Goal: Information Seeking & Learning: Learn about a topic

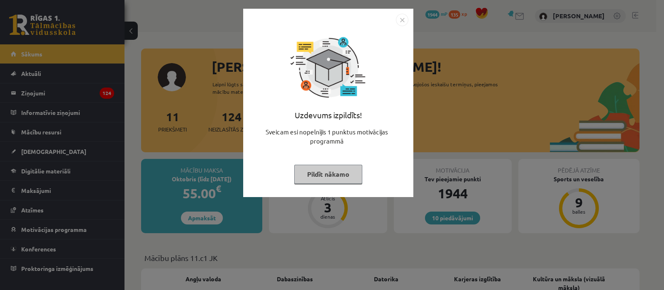
click at [399, 16] on img "Close" at bounding box center [402, 20] width 12 height 12
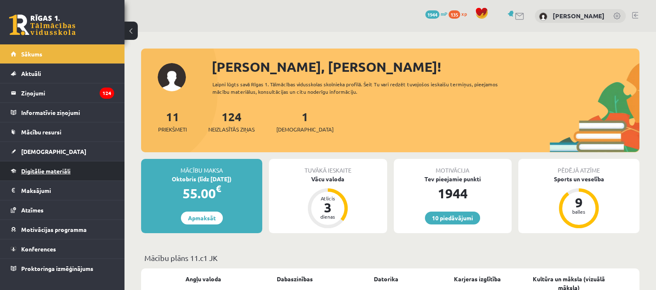
click at [32, 170] on span "Digitālie materiāli" at bounding box center [45, 170] width 49 height 7
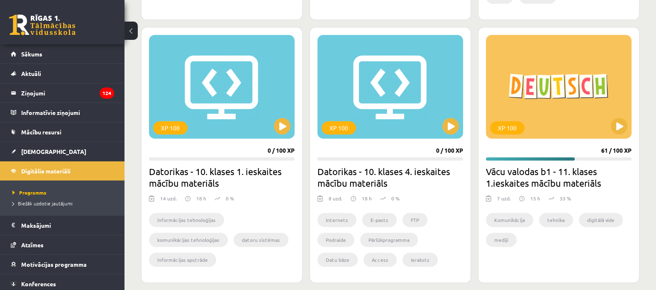
scroll to position [751, 0]
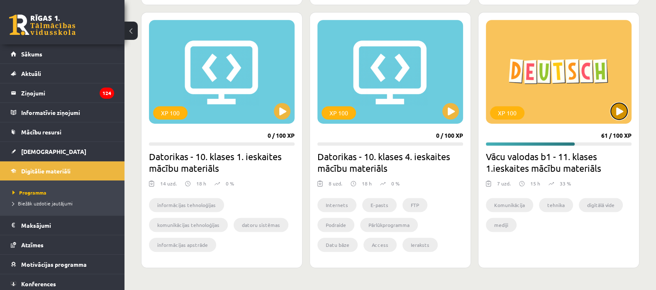
click at [619, 116] on button at bounding box center [619, 111] width 17 height 17
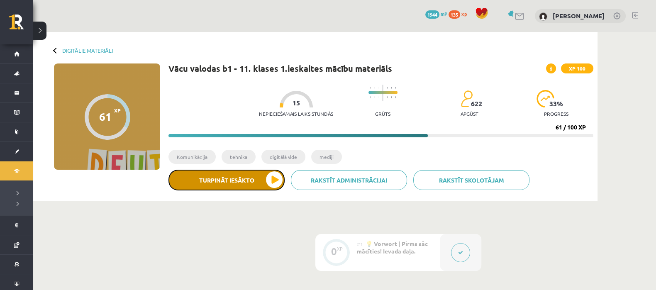
click at [273, 183] on button "Turpināt iesākto" at bounding box center [226, 180] width 116 height 21
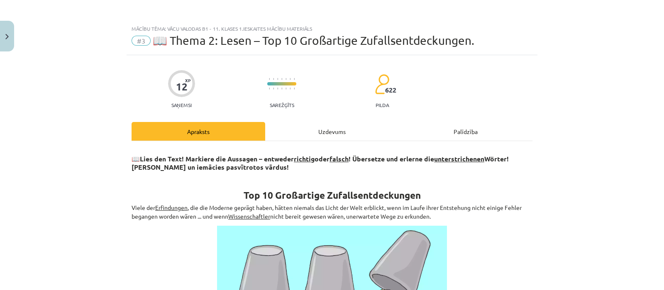
click at [302, 137] on div "Uzdevums" at bounding box center [332, 131] width 134 height 19
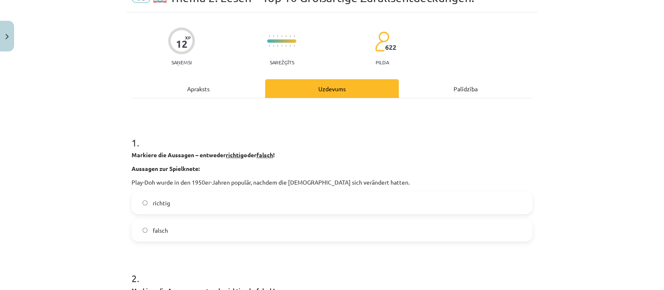
scroll to position [43, 0]
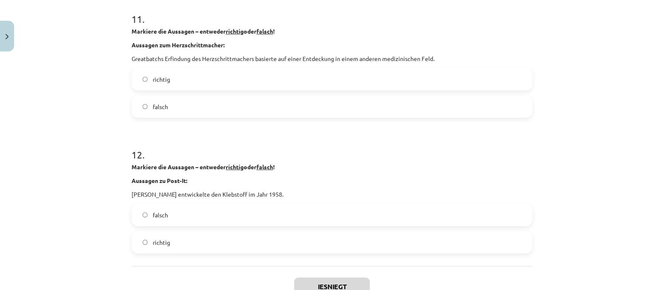
scroll to position [1584, 0]
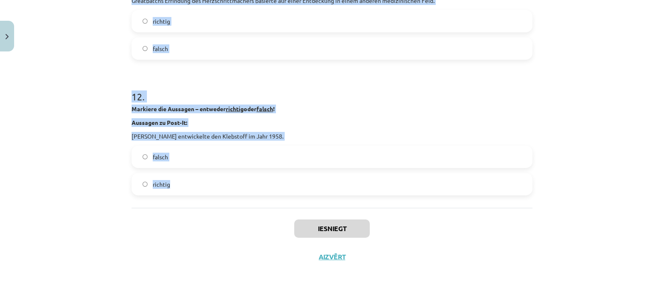
drag, startPoint x: 125, startPoint y: 150, endPoint x: 208, endPoint y: 179, distance: 88.5
copy form "Loremips dol Sitametc – adipisci elitsed doei tempor ! Incididu utl Etdolorema:…"
click at [82, 146] on div "Mācību tēma: Vācu valodas b1 - 11. klases 1.ieskaites mācību materiāls #3 📖 The…" at bounding box center [332, 145] width 664 height 290
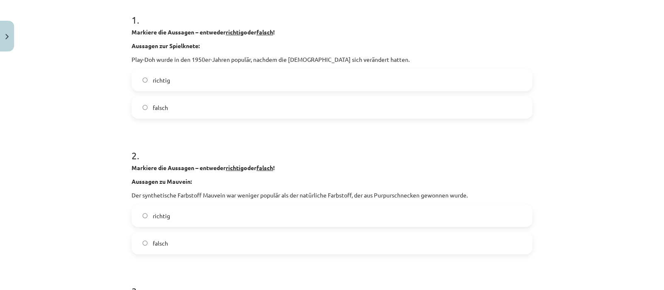
scroll to position [165, 0]
click at [176, 81] on label "richtig" at bounding box center [331, 80] width 399 height 21
click at [145, 237] on label "falsch" at bounding box center [331, 243] width 399 height 21
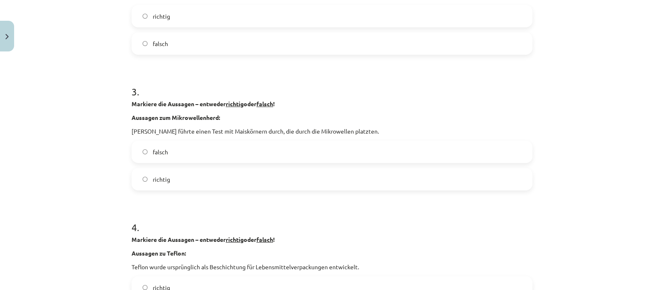
scroll to position [366, 0]
click at [145, 183] on label "richtig" at bounding box center [331, 178] width 399 height 21
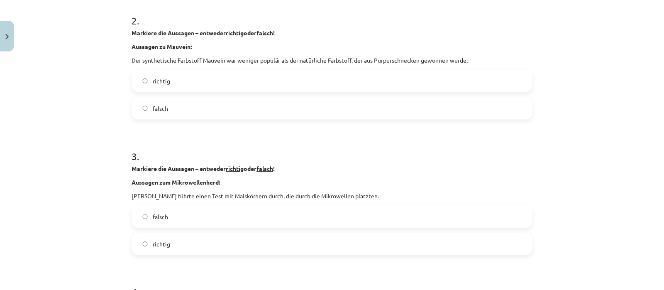
scroll to position [359, 0]
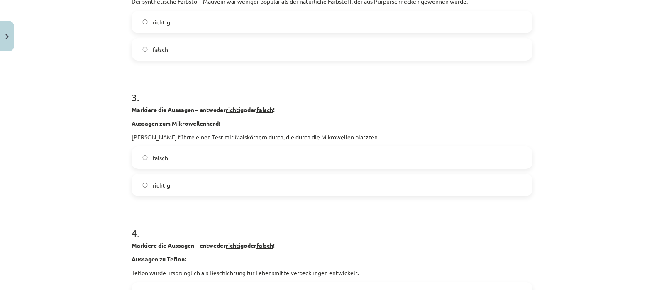
click at [162, 156] on span "falsch" at bounding box center [160, 158] width 15 height 9
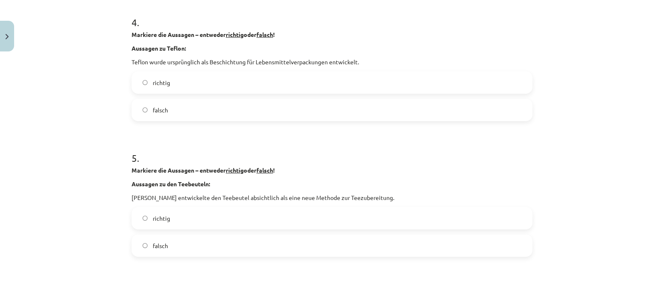
scroll to position [573, 0]
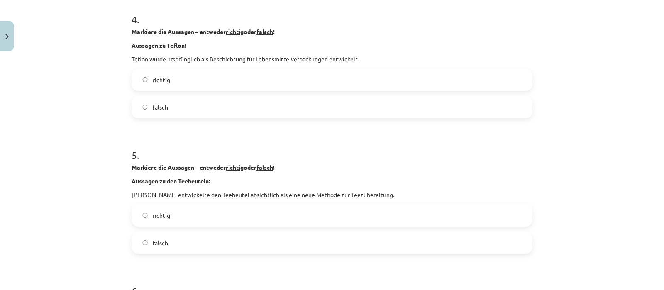
click at [141, 239] on label "falsch" at bounding box center [331, 242] width 399 height 21
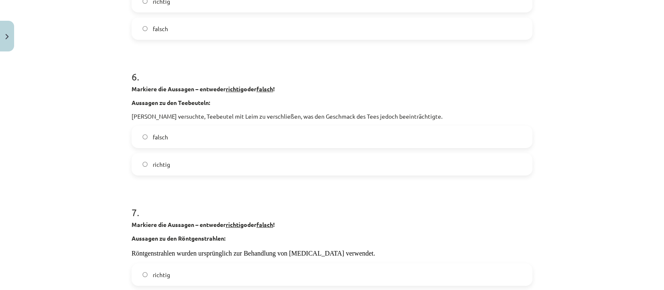
scroll to position [788, 0]
click at [171, 162] on label "richtig" at bounding box center [331, 164] width 399 height 21
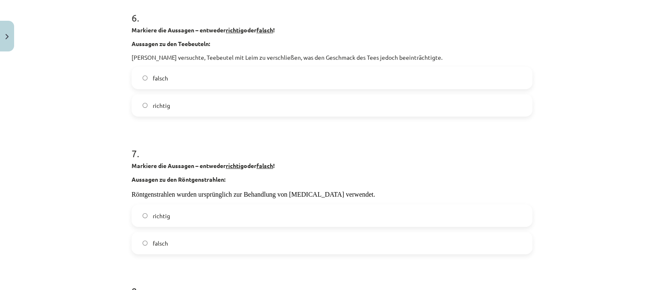
scroll to position [872, 0]
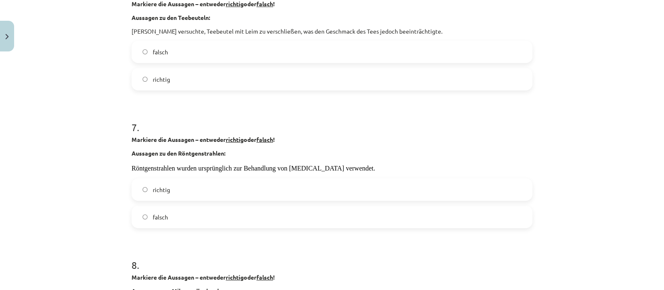
click at [171, 225] on label "falsch" at bounding box center [331, 217] width 399 height 21
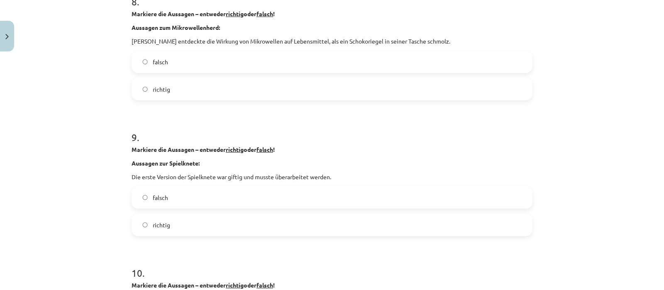
scroll to position [1137, 0]
click at [160, 194] on span "falsch" at bounding box center [160, 196] width 15 height 9
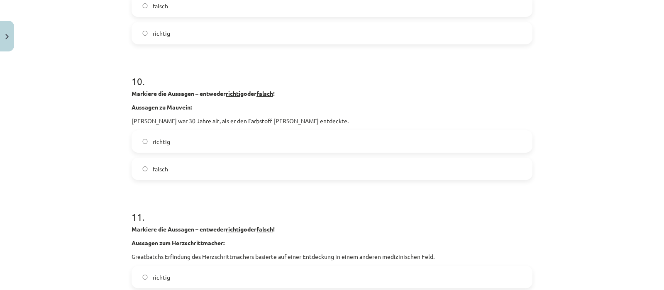
scroll to position [1329, 0]
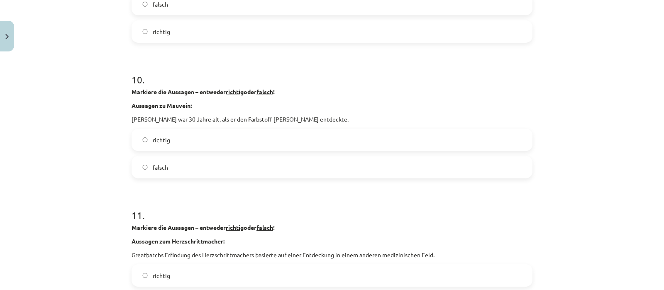
click at [164, 169] on label "falsch" at bounding box center [331, 167] width 399 height 21
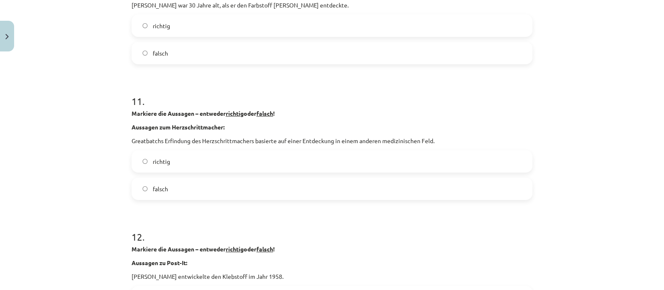
scroll to position [1471, 0]
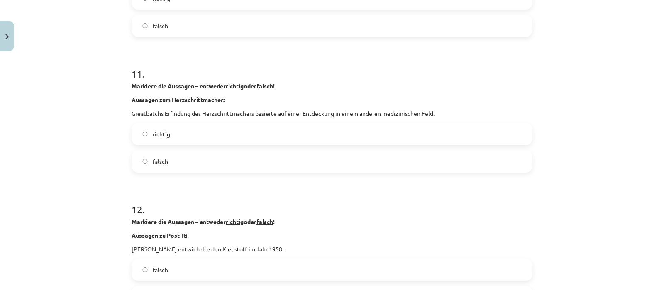
click at [162, 130] on span "richtig" at bounding box center [161, 134] width 17 height 9
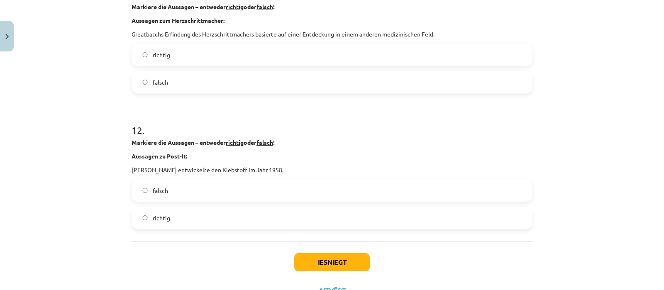
scroll to position [1572, 0]
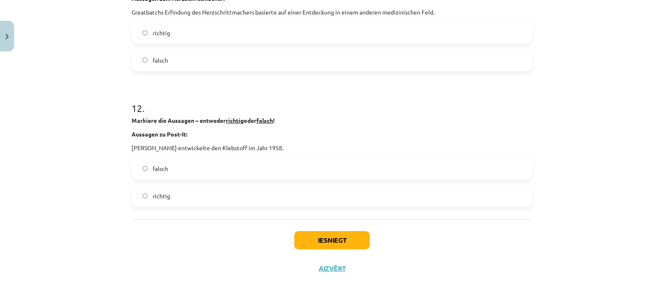
click at [153, 167] on span "falsch" at bounding box center [160, 168] width 15 height 9
click at [347, 239] on button "Iesniegt" at bounding box center [332, 240] width 76 height 18
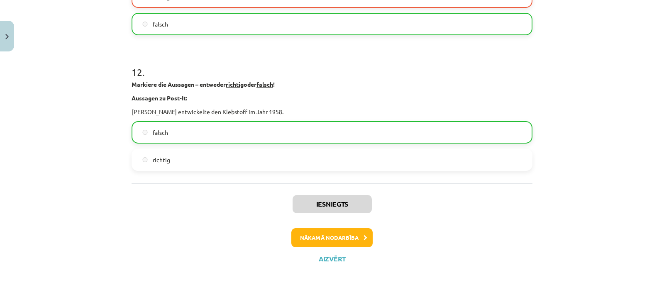
scroll to position [1610, 0]
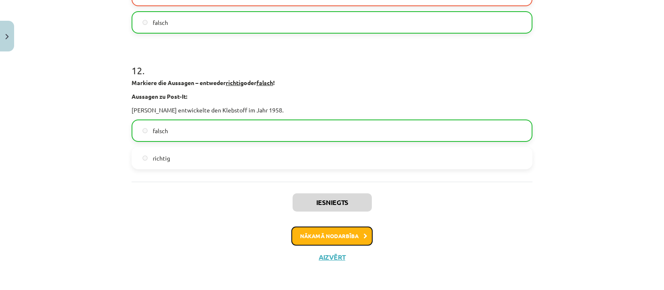
click at [355, 230] on button "Nākamā nodarbība" at bounding box center [331, 236] width 81 height 19
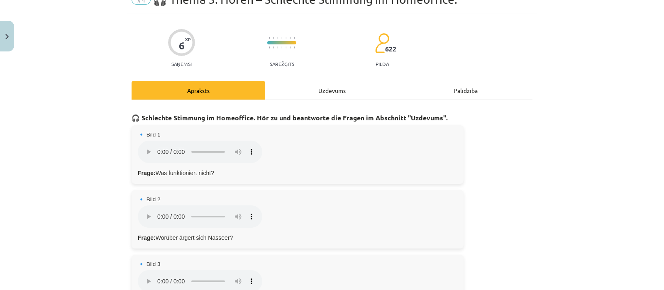
scroll to position [20, 0]
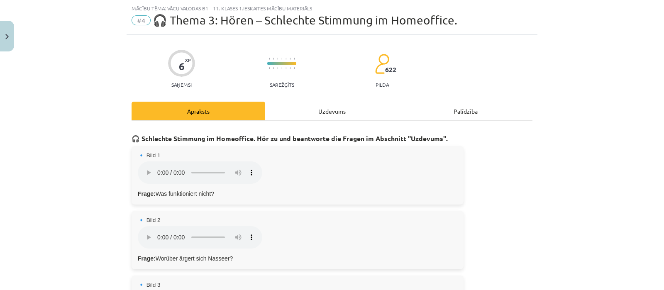
click at [317, 119] on div "Uzdevums" at bounding box center [332, 111] width 134 height 19
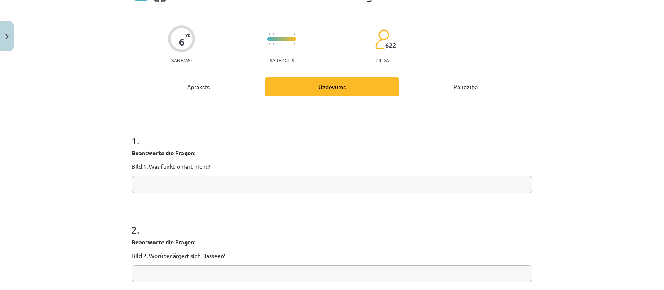
scroll to position [32, 0]
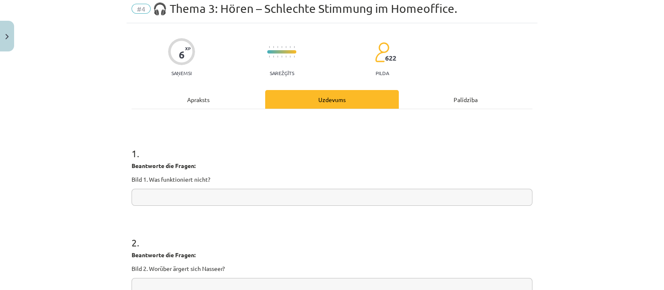
click at [192, 96] on div "Apraksts" at bounding box center [199, 99] width 134 height 19
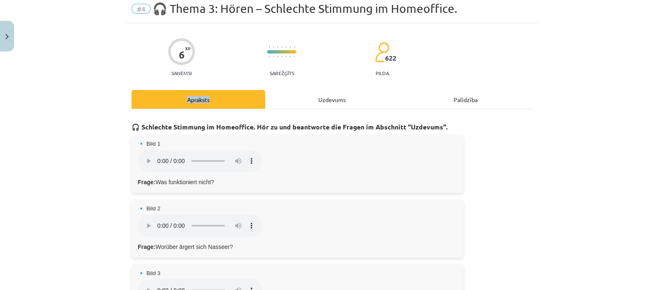
scroll to position [20, 0]
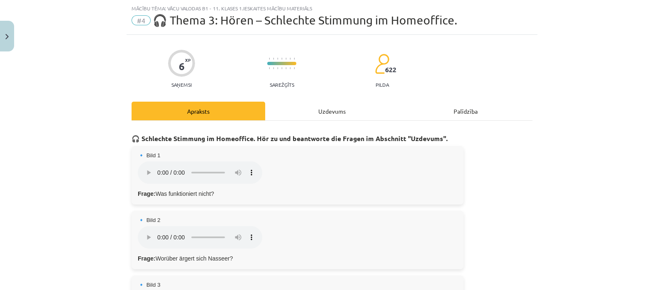
click at [54, 190] on div "Mācību tēma: Vācu valodas b1 - 11. klases 1.ieskaites mācību materiāls #4 🎧 The…" at bounding box center [332, 145] width 664 height 290
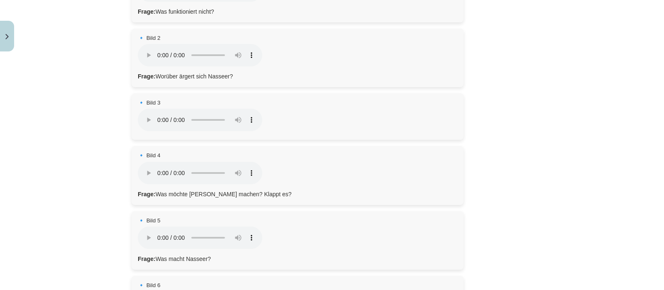
scroll to position [0, 0]
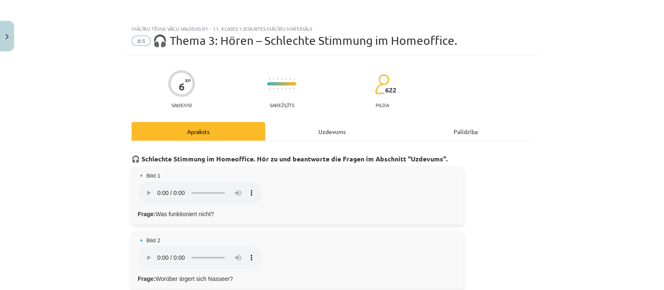
click at [349, 136] on div "Uzdevums" at bounding box center [332, 131] width 134 height 19
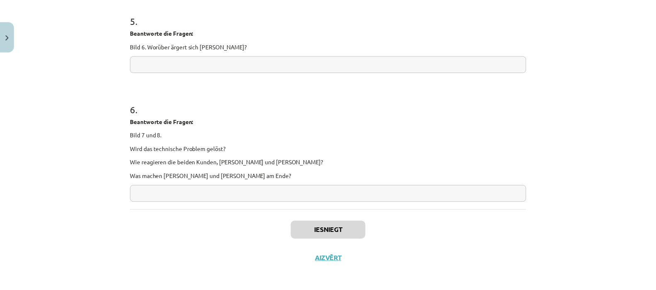
scroll to position [525, 0]
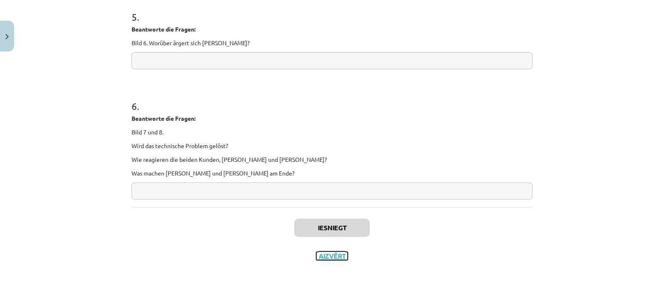
click at [320, 253] on button "Aizvērt" at bounding box center [332, 256] width 32 height 8
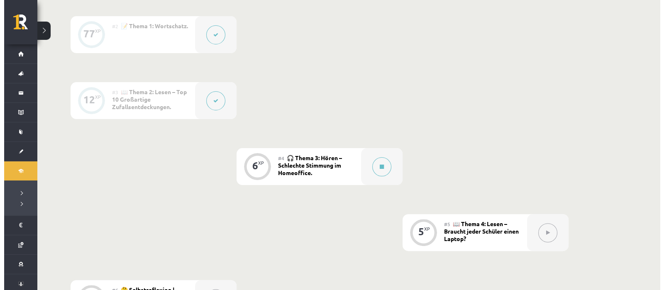
scroll to position [313, 0]
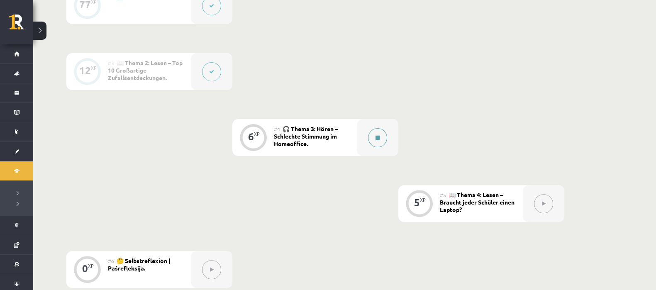
click at [376, 142] on button at bounding box center [377, 137] width 19 height 19
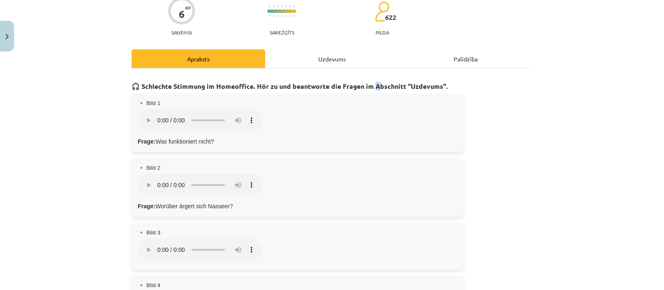
scroll to position [0, 0]
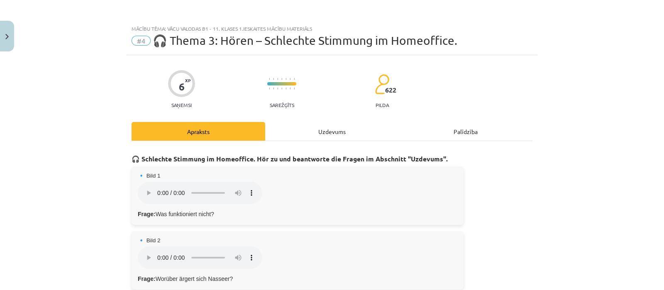
click at [302, 138] on div "Uzdevums" at bounding box center [332, 131] width 134 height 19
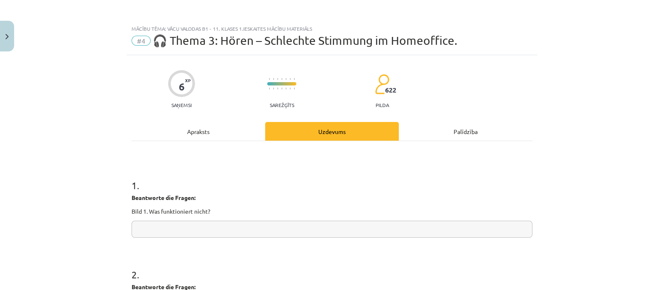
click at [176, 138] on div "Apraksts" at bounding box center [199, 131] width 134 height 19
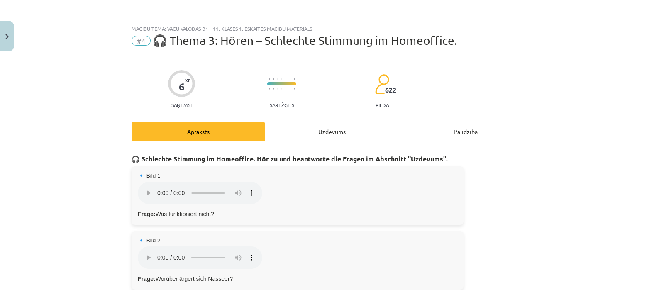
scroll to position [20, 0]
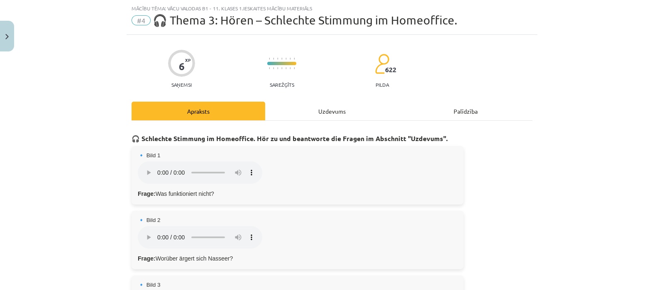
click at [269, 118] on div "Uzdevums" at bounding box center [332, 111] width 134 height 19
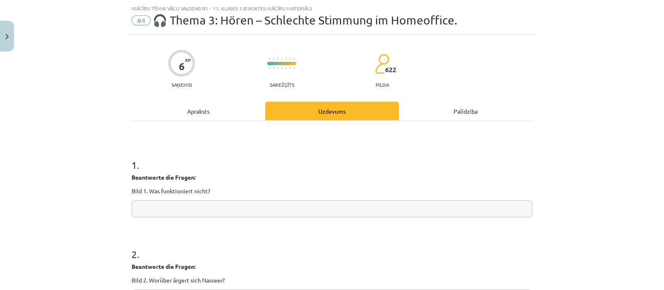
click at [194, 204] on input "text" at bounding box center [332, 208] width 401 height 17
type input "**********"
click at [186, 107] on div "Apraksts" at bounding box center [199, 111] width 134 height 19
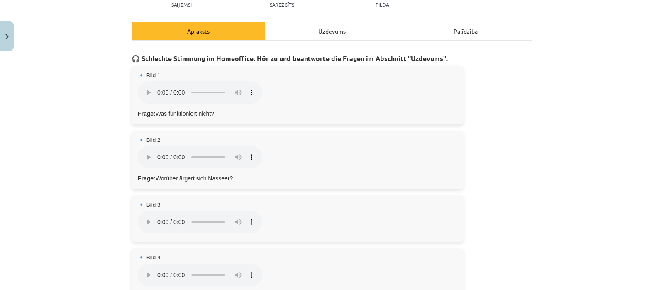
scroll to position [108, 0]
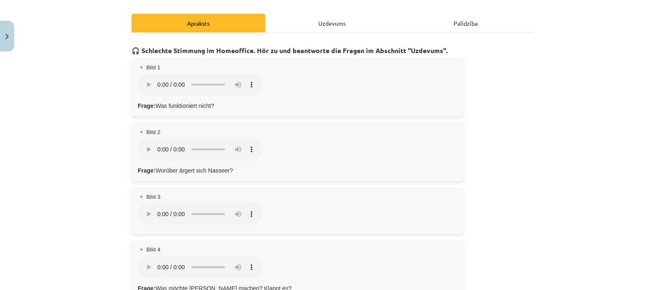
click at [307, 24] on div "Uzdevums" at bounding box center [332, 23] width 134 height 19
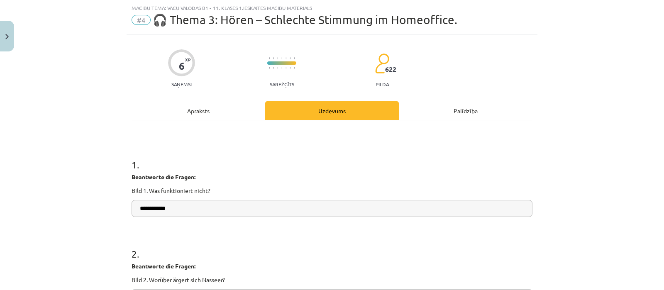
scroll to position [20, 0]
click at [212, 200] on input "**********" at bounding box center [332, 208] width 401 height 17
type input "*"
type input "**********"
click at [191, 110] on div "Apraksts" at bounding box center [199, 111] width 134 height 19
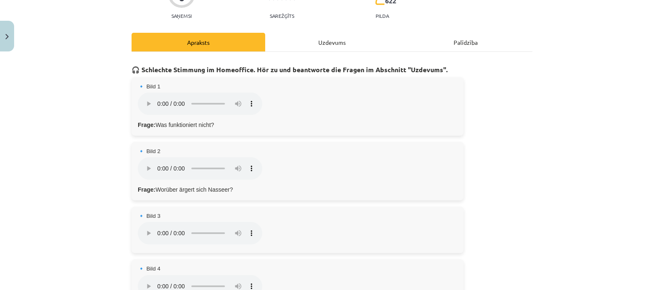
scroll to position [89, 0]
click at [286, 36] on div "Uzdevums" at bounding box center [332, 42] width 134 height 19
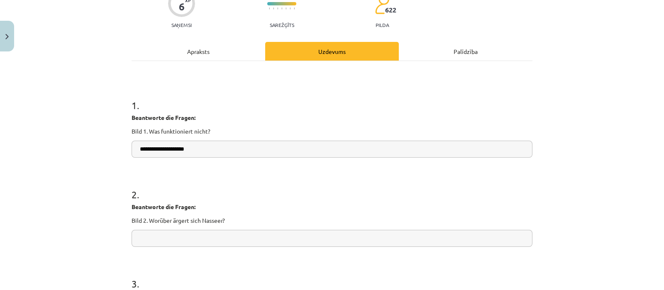
scroll to position [86, 0]
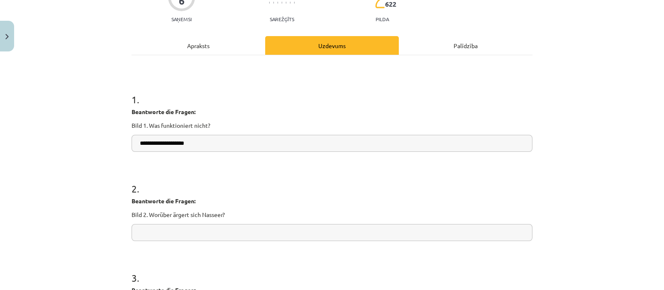
click at [178, 227] on input "text" at bounding box center [332, 232] width 401 height 17
paste input "*"
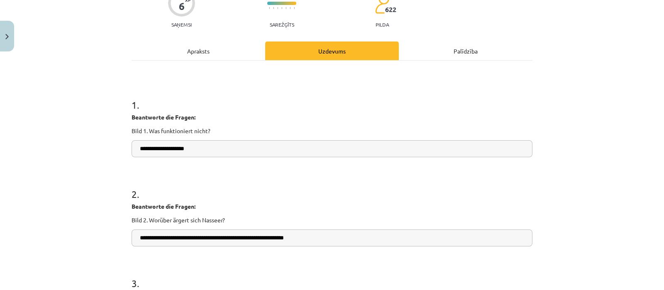
scroll to position [0, 0]
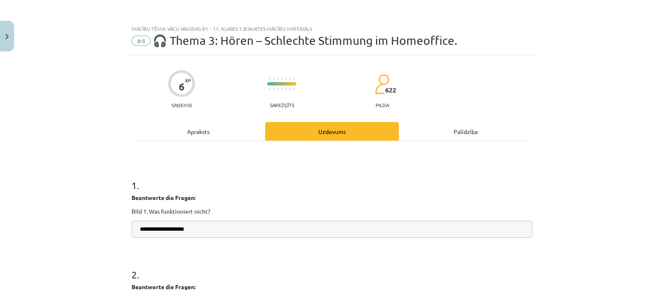
type input "**********"
click at [183, 135] on div "Apraksts" at bounding box center [199, 131] width 134 height 19
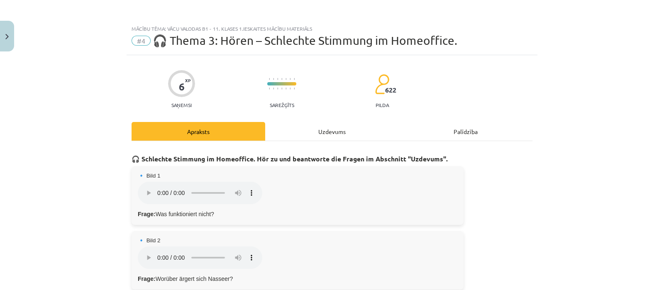
click at [336, 127] on div "Uzdevums" at bounding box center [332, 131] width 134 height 19
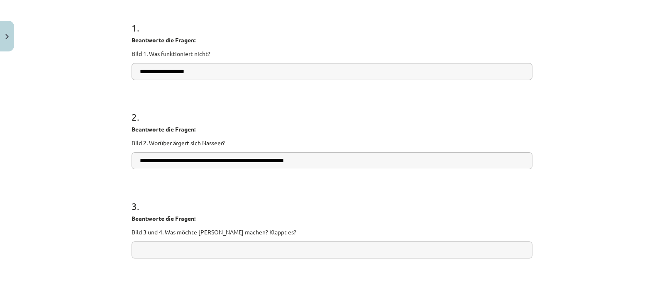
scroll to position [166, 0]
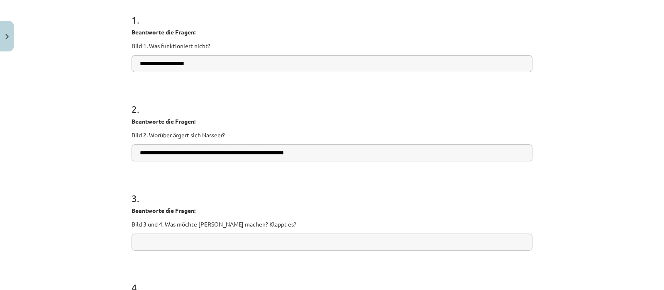
click at [216, 240] on input "text" at bounding box center [332, 242] width 401 height 17
paste input "*"
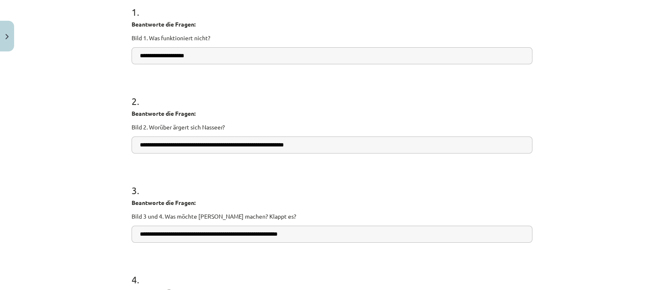
scroll to position [130, 0]
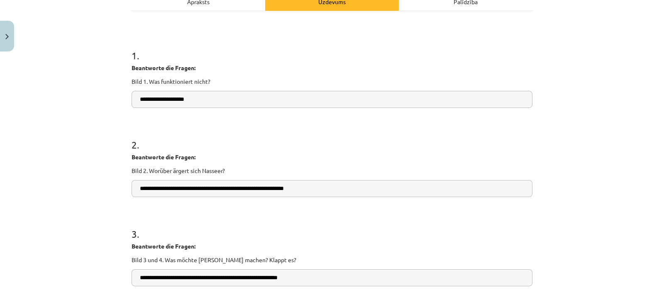
type input "**********"
click at [178, 3] on div "Apraksts" at bounding box center [199, 1] width 134 height 19
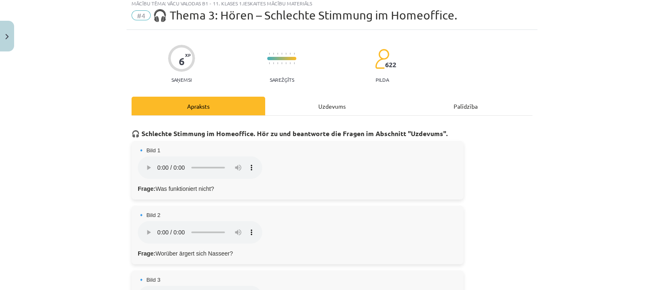
scroll to position [15, 0]
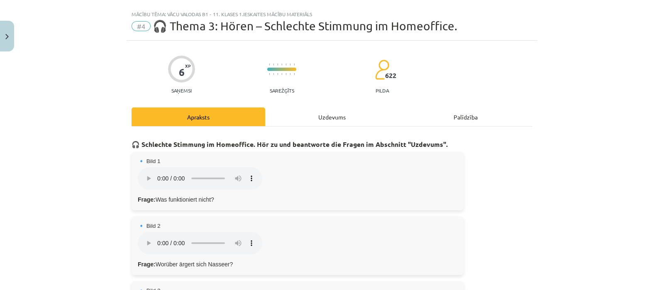
click at [328, 111] on div "Uzdevums" at bounding box center [332, 116] width 134 height 19
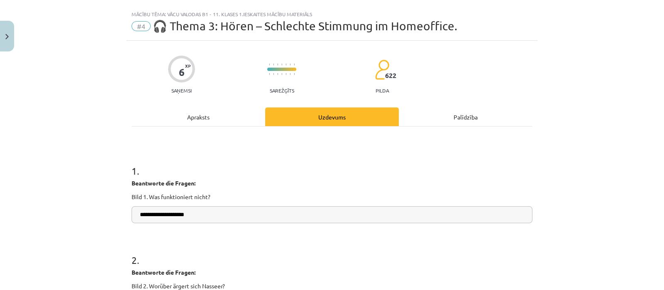
scroll to position [20, 0]
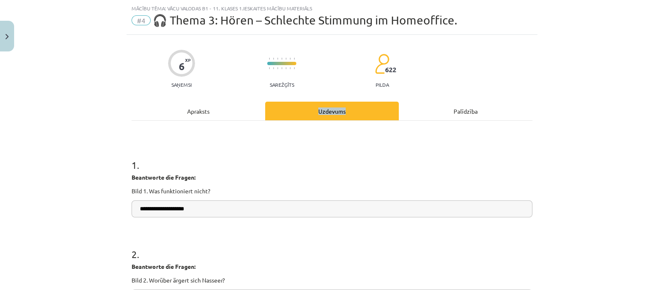
click at [328, 111] on div "Uzdevums" at bounding box center [332, 111] width 134 height 19
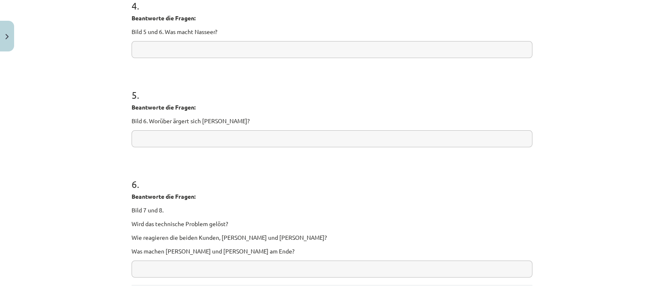
scroll to position [447, 0]
click at [154, 48] on input "text" at bounding box center [332, 50] width 401 height 17
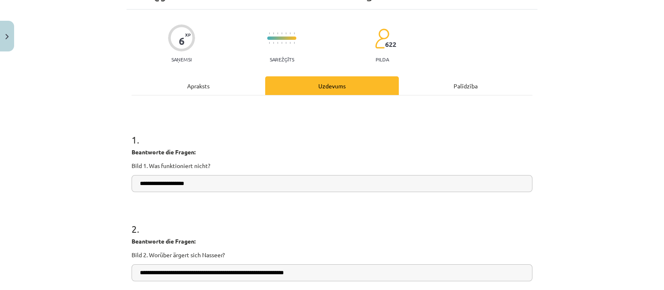
scroll to position [0, 0]
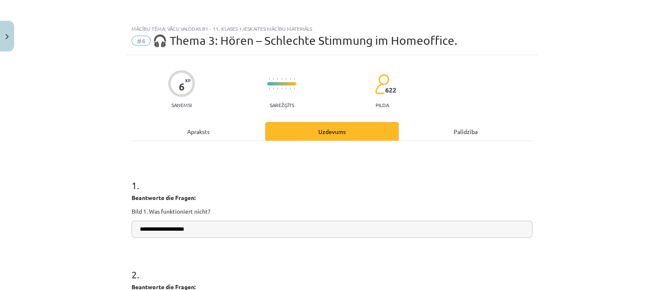
type input "**********"
click at [185, 132] on div "Apraksts" at bounding box center [199, 131] width 134 height 19
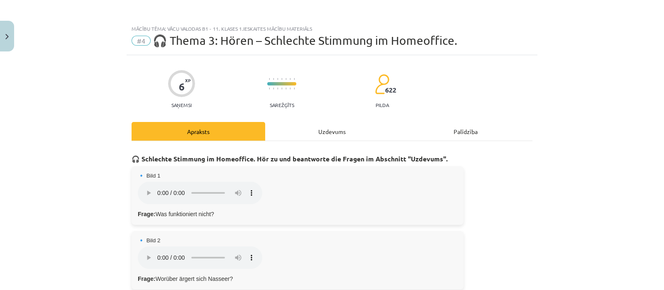
scroll to position [20, 0]
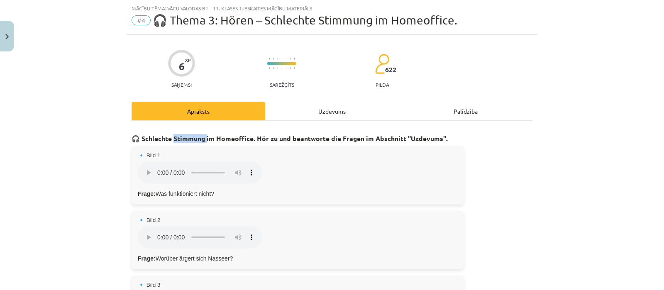
click at [185, 132] on h3 "🎧 Schlechte Stimmung im Homeoffice. Hör zu und beantworte die Fragen im Abschni…" at bounding box center [332, 135] width 401 height 15
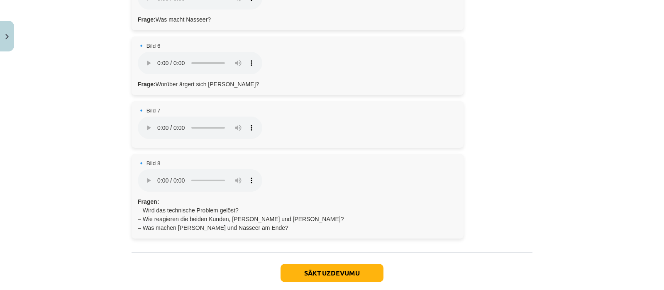
scroll to position [444, 0]
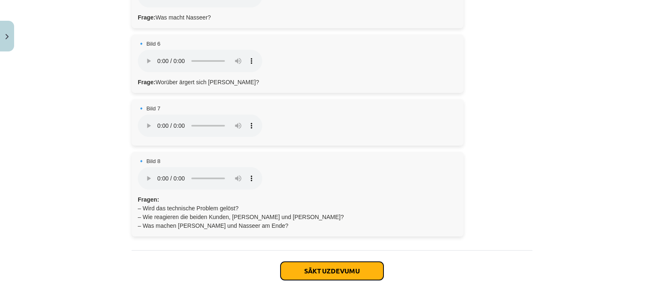
click at [333, 271] on button "Sākt uzdevumu" at bounding box center [332, 271] width 103 height 18
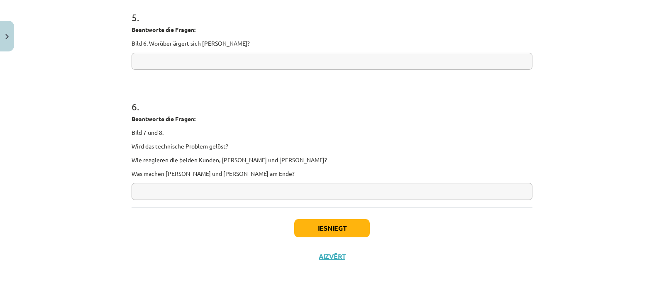
scroll to position [525, 0]
click at [361, 229] on button "Iesniegt" at bounding box center [332, 228] width 76 height 18
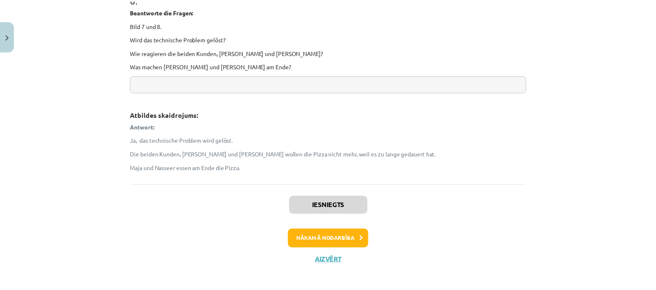
scroll to position [829, 0]
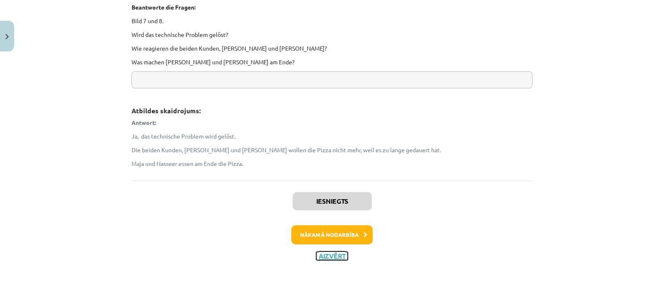
click at [336, 255] on button "Aizvērt" at bounding box center [332, 256] width 32 height 8
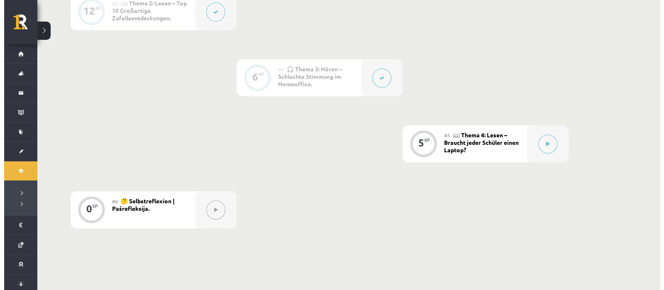
scroll to position [456, 0]
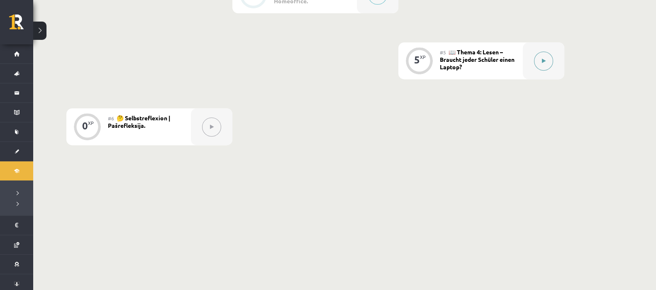
click at [542, 59] on icon at bounding box center [544, 61] width 4 height 5
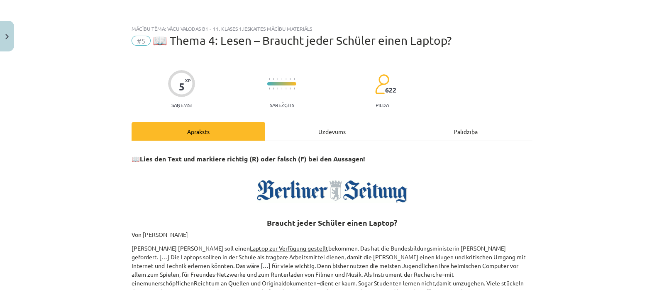
click at [308, 135] on div "Uzdevums" at bounding box center [332, 131] width 134 height 19
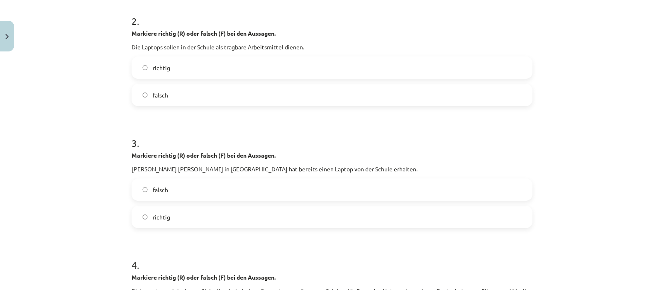
scroll to position [564, 0]
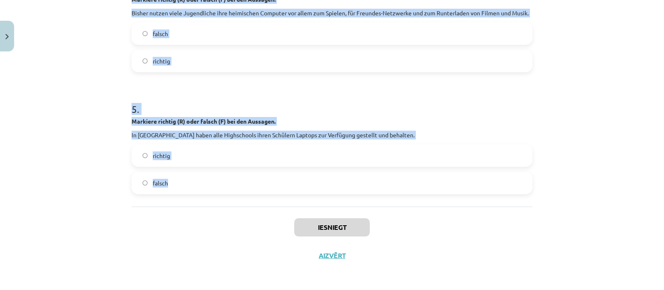
drag, startPoint x: 124, startPoint y: 7, endPoint x: 234, endPoint y: 173, distance: 198.9
copy form "1 . Markiere richtig (R) oder falsch (F) bei den Aussagen. [PERSON_NAME] forder…"
click at [78, 80] on div "Mācību tēma: Vācu valodas b1 - 11. klases 1.ieskaites mācību materiāls #5 📖 The…" at bounding box center [332, 145] width 664 height 290
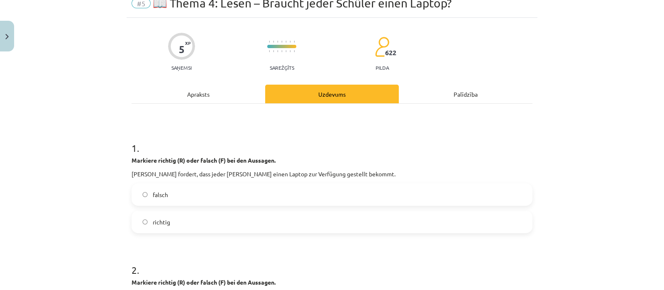
scroll to position [37, 0]
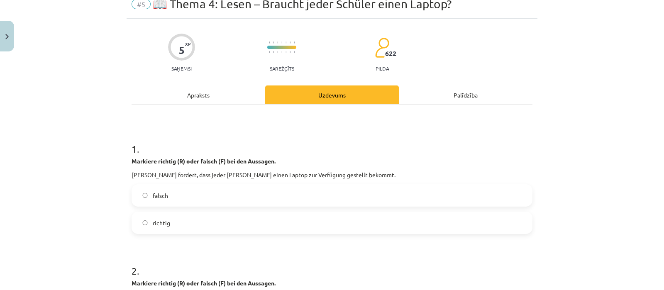
click at [160, 221] on span "richtig" at bounding box center [161, 223] width 17 height 9
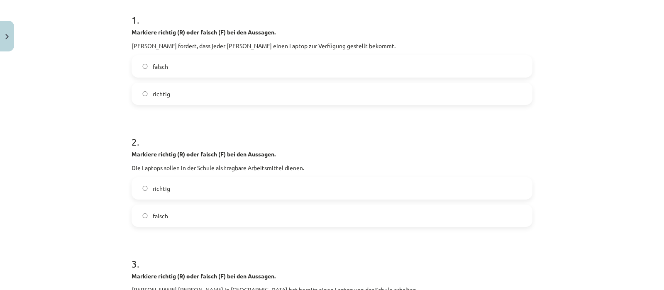
scroll to position [162, 0]
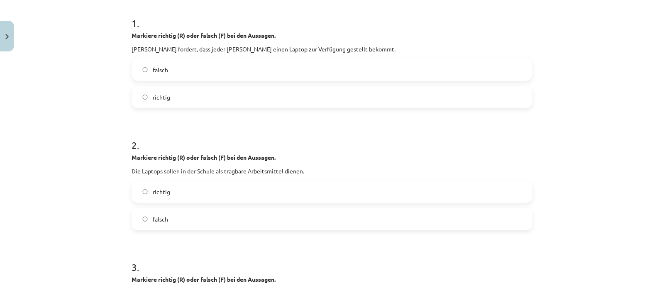
click at [153, 215] on span "falsch" at bounding box center [160, 219] width 15 height 9
drag, startPoint x: 149, startPoint y: 195, endPoint x: 147, endPoint y: 199, distance: 4.8
click at [149, 196] on label "richtig" at bounding box center [331, 191] width 399 height 21
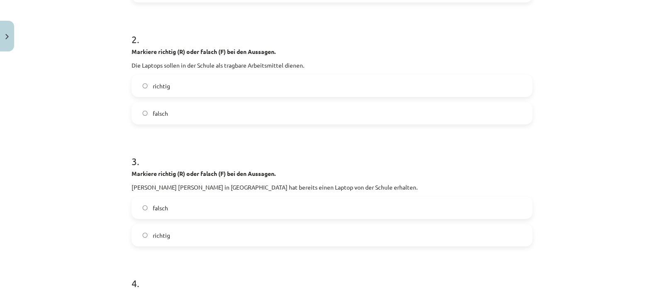
scroll to position [313, 0]
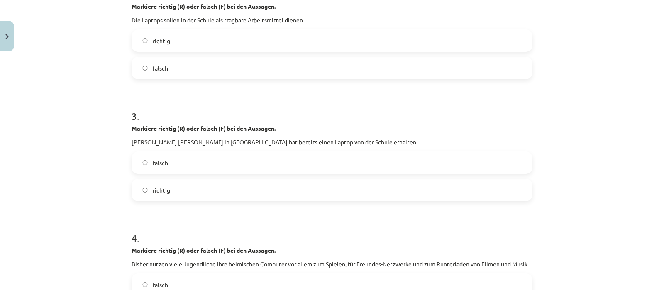
click at [151, 169] on label "falsch" at bounding box center [331, 162] width 399 height 21
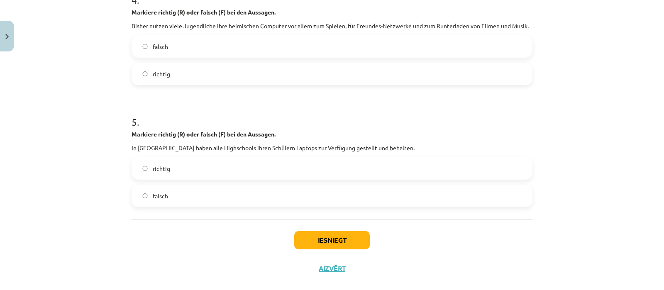
scroll to position [564, 0]
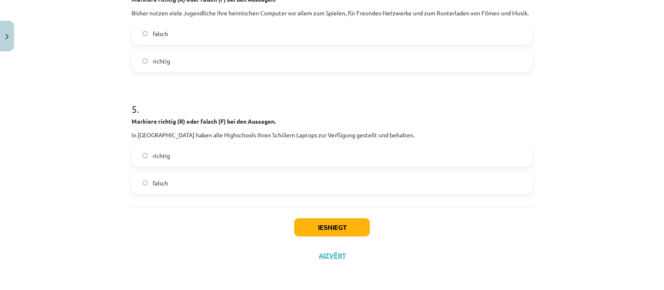
click at [170, 177] on label "falsch" at bounding box center [331, 183] width 399 height 21
click at [351, 232] on button "Iesniegt" at bounding box center [332, 227] width 76 height 18
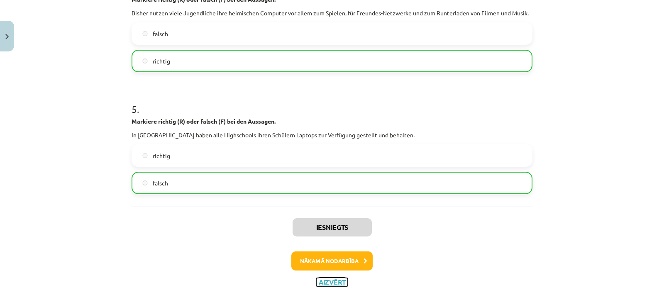
click at [328, 279] on button "Aizvērt" at bounding box center [332, 282] width 32 height 8
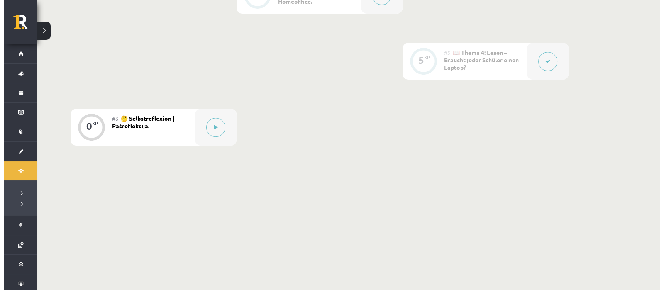
scroll to position [456, 0]
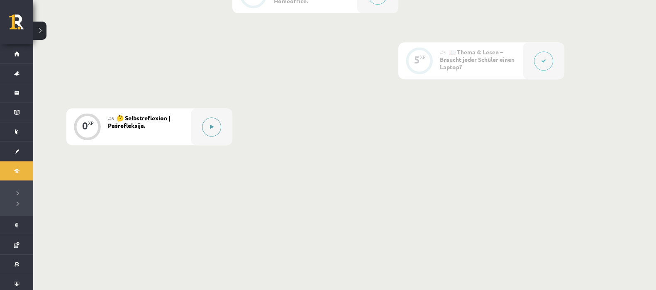
click at [215, 127] on button at bounding box center [211, 126] width 19 height 19
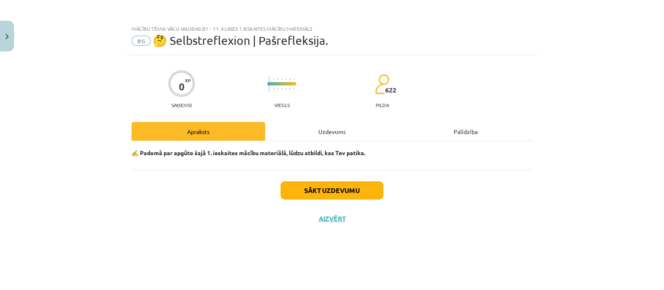
click at [312, 138] on div "Uzdevums" at bounding box center [332, 131] width 134 height 19
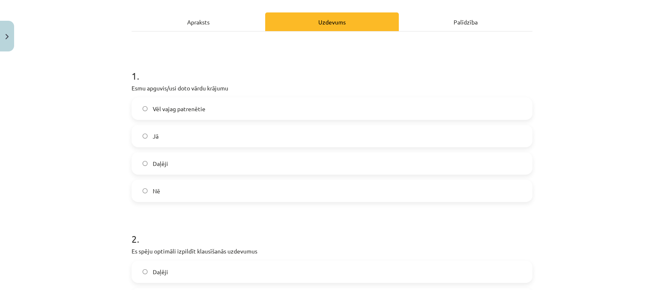
scroll to position [110, 0]
click at [150, 171] on label "Daļēji" at bounding box center [331, 163] width 399 height 21
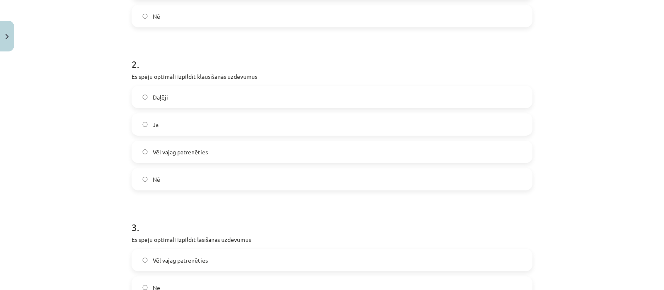
scroll to position [285, 0]
click at [164, 98] on label "Daļēji" at bounding box center [331, 96] width 399 height 21
click at [164, 97] on label "Daļēji" at bounding box center [331, 96] width 399 height 21
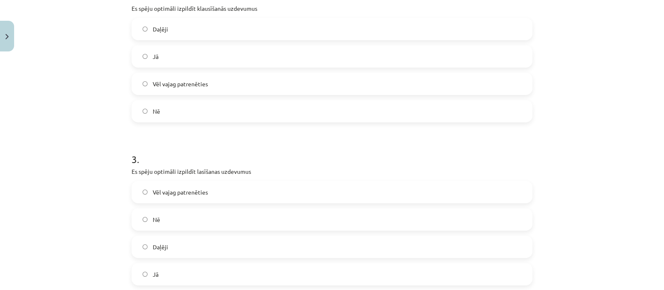
scroll to position [381, 0]
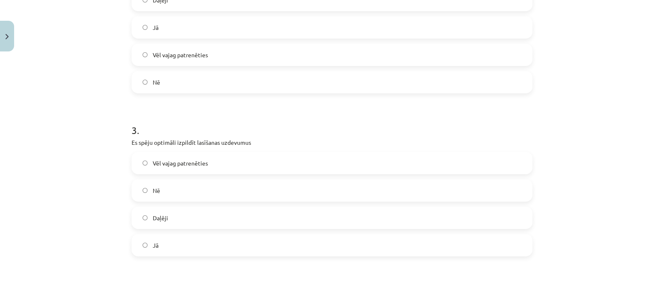
click at [190, 249] on label "Jā" at bounding box center [331, 245] width 399 height 21
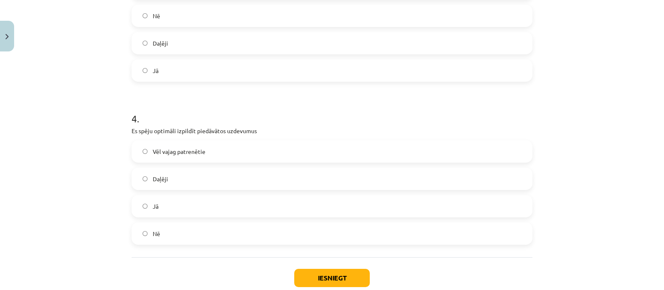
scroll to position [556, 0]
click at [169, 211] on label "Jā" at bounding box center [331, 206] width 399 height 21
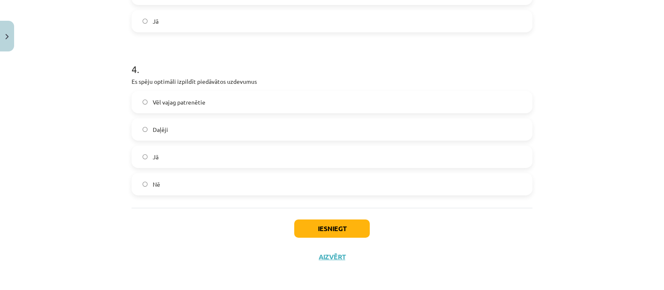
scroll to position [606, 0]
click at [339, 232] on button "Iesniegt" at bounding box center [332, 228] width 76 height 18
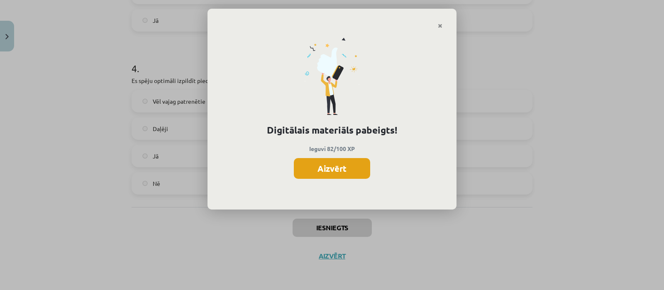
click at [307, 170] on button "Aizvērt" at bounding box center [332, 168] width 76 height 21
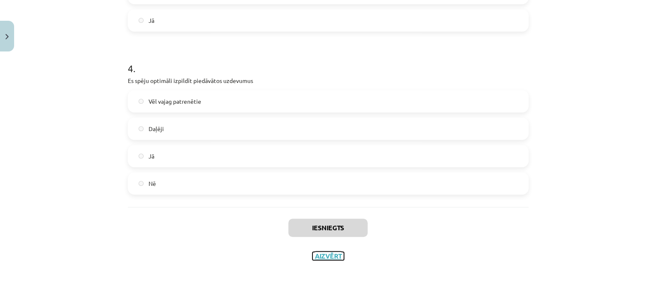
click at [322, 256] on button "Aizvērt" at bounding box center [328, 256] width 32 height 8
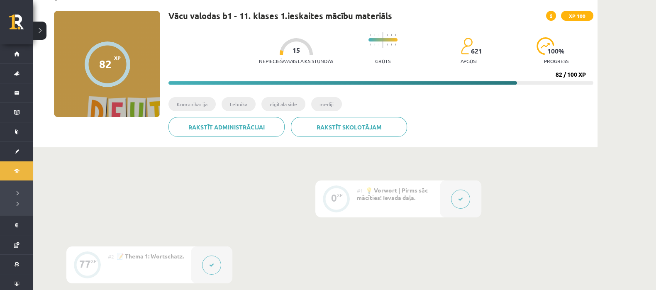
scroll to position [52, 0]
